Goal: Find contact information: Find contact information

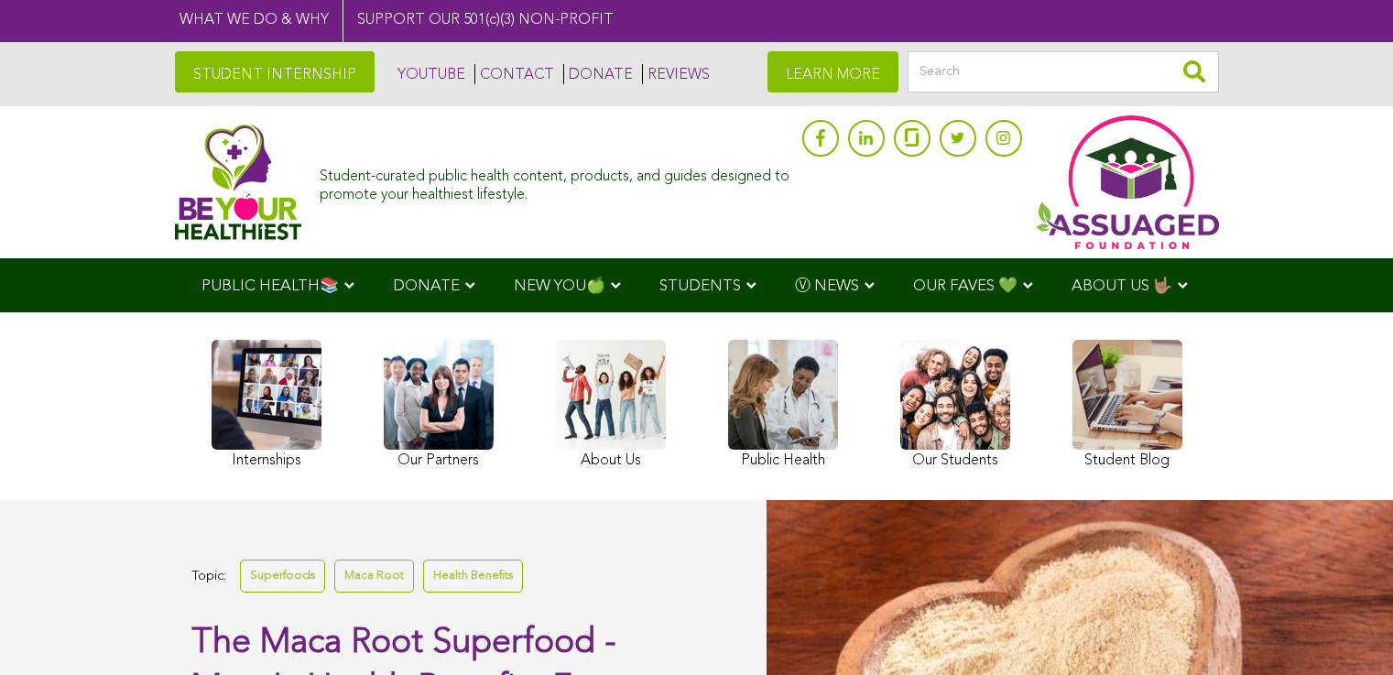
click at [913, 286] on span "OUR FAVES 💚" at bounding box center [965, 286] width 104 height 16
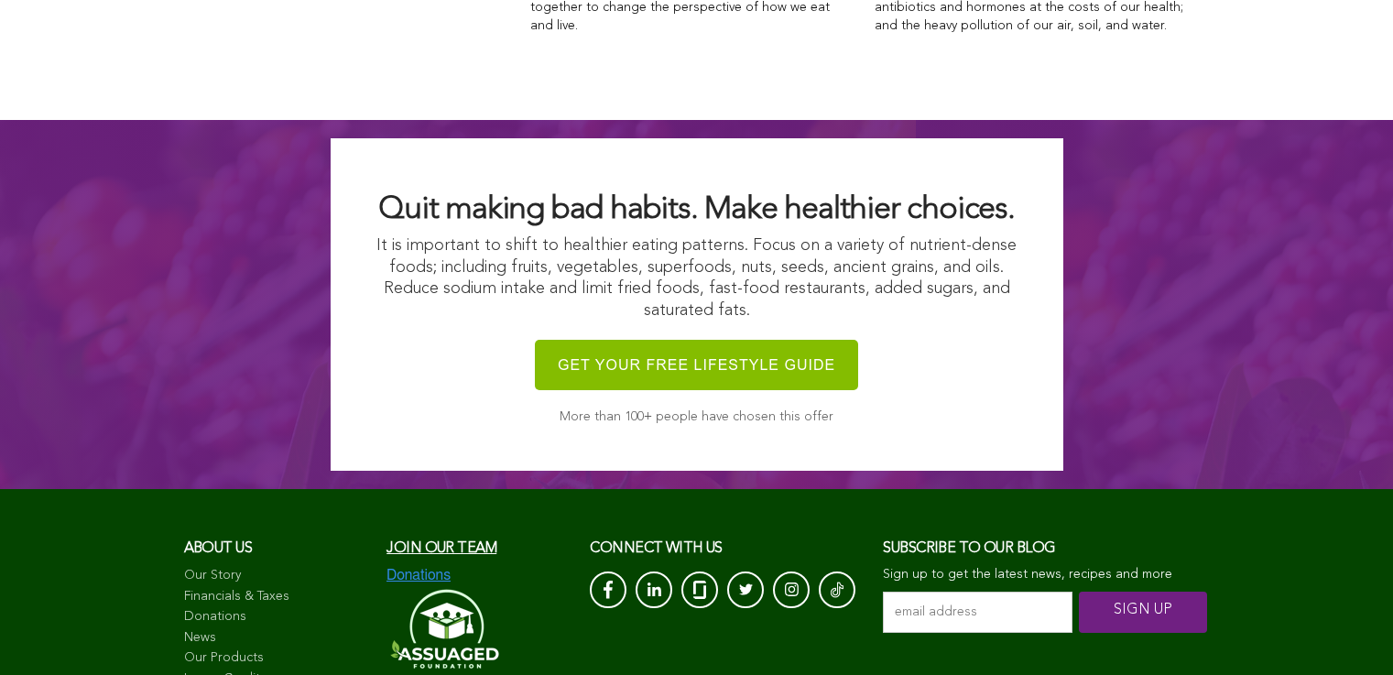
scroll to position [3722, 0]
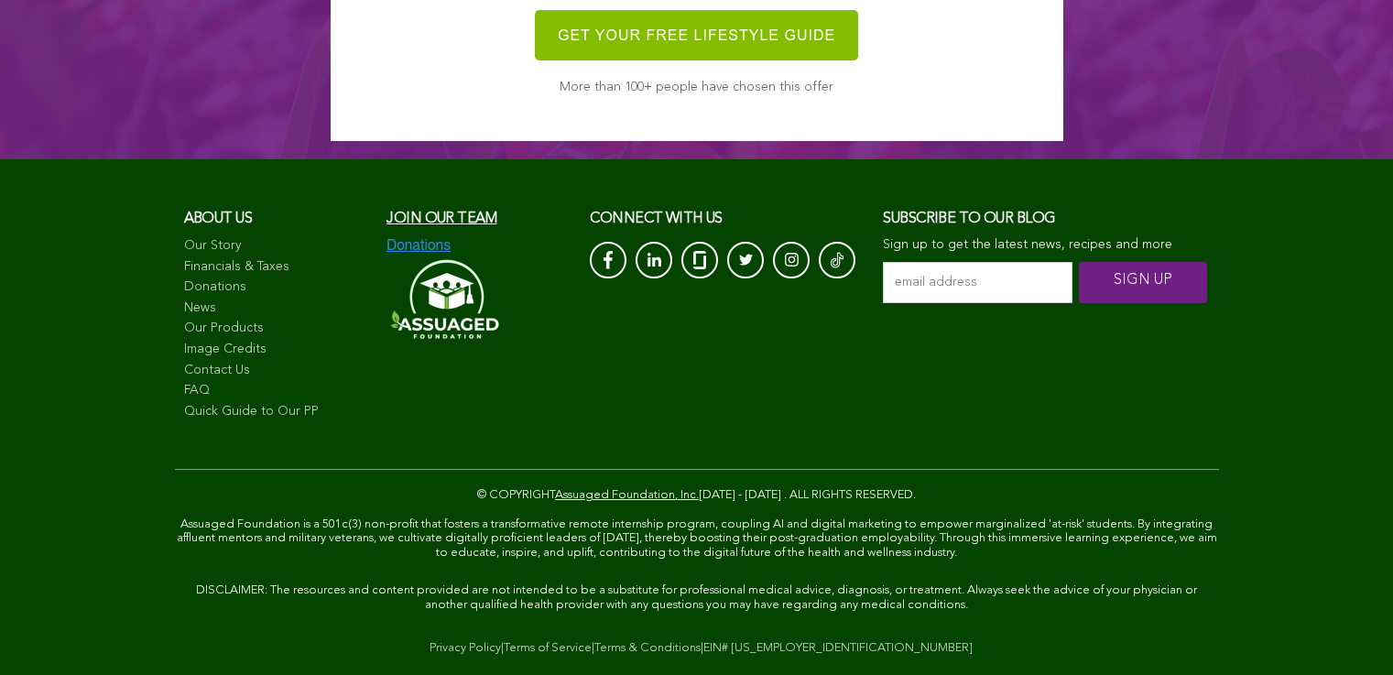
click at [184, 380] on link "Contact Us" at bounding box center [276, 371] width 185 height 18
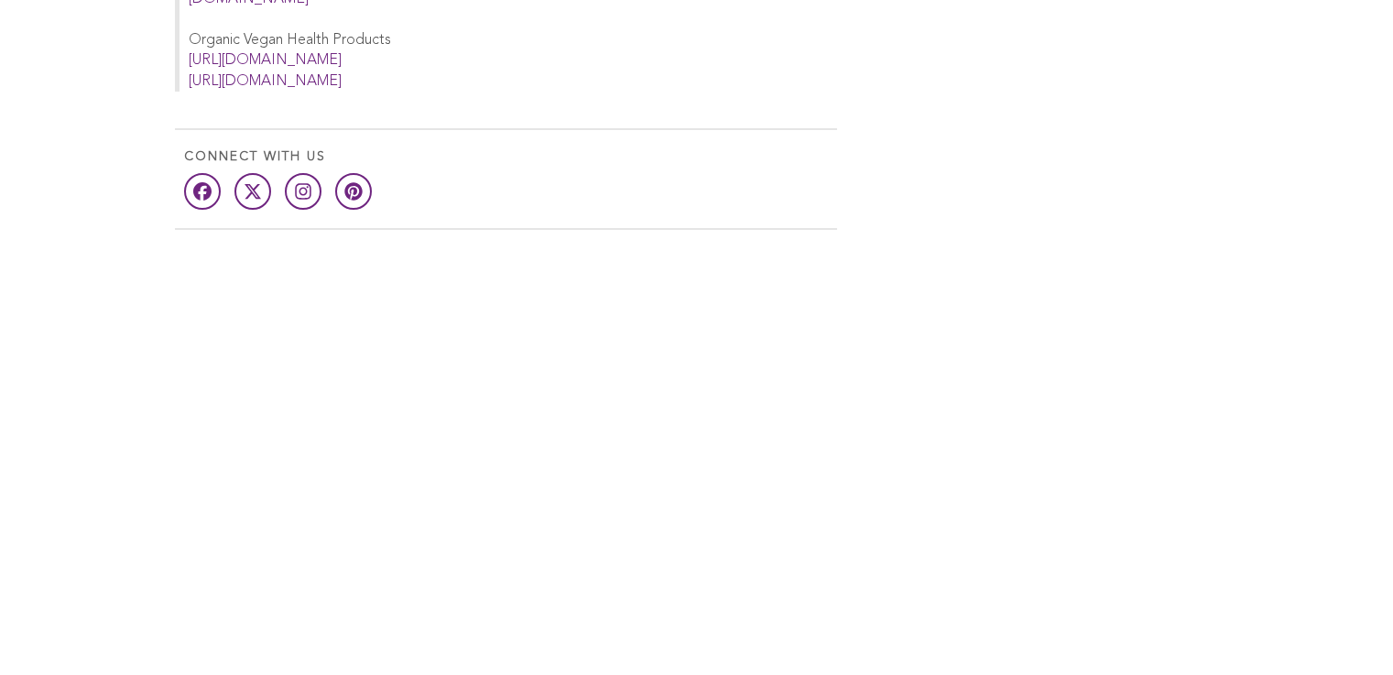
scroll to position [1086, 0]
